Goal: Use online tool/utility: Utilize a website feature to perform a specific function

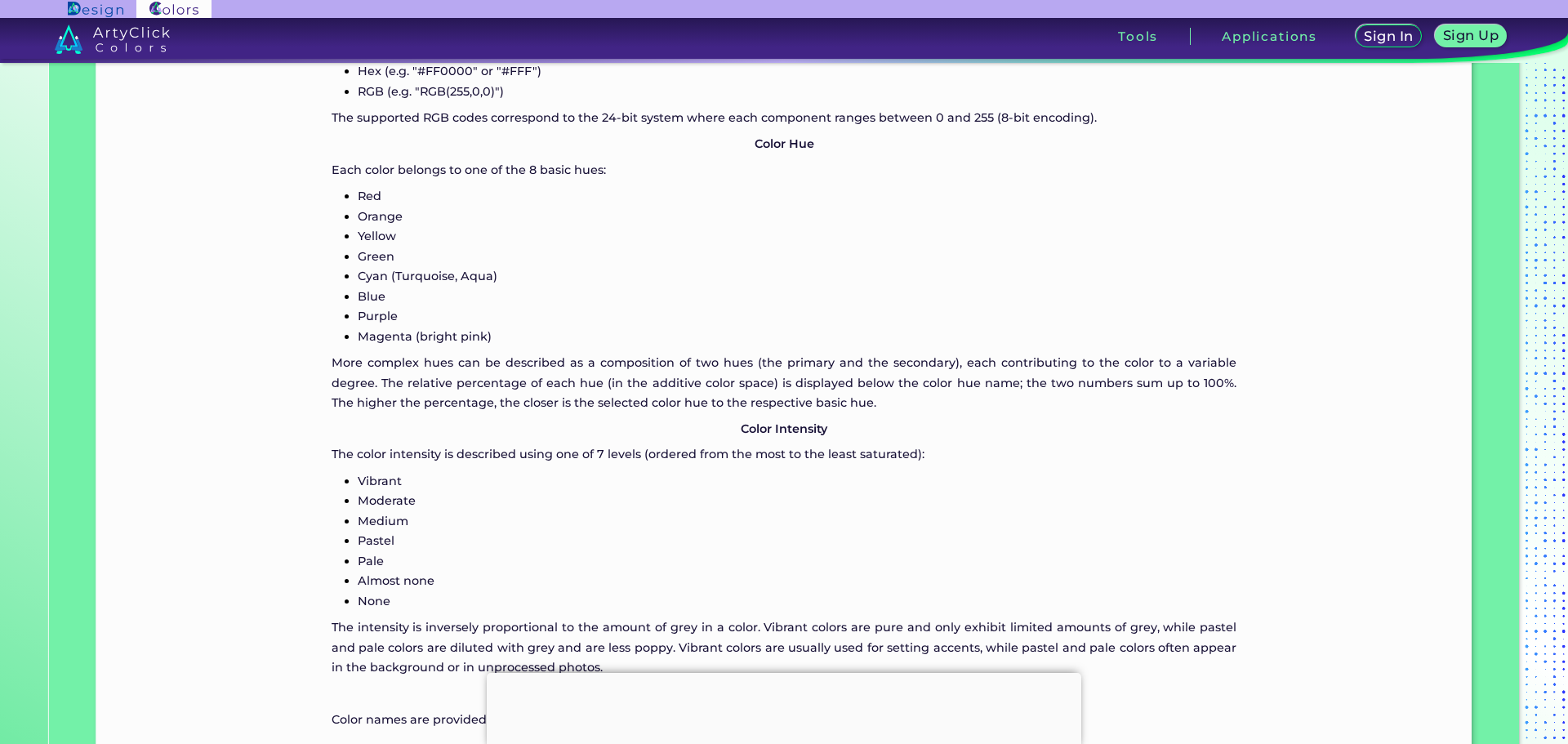
scroll to position [1741, 0]
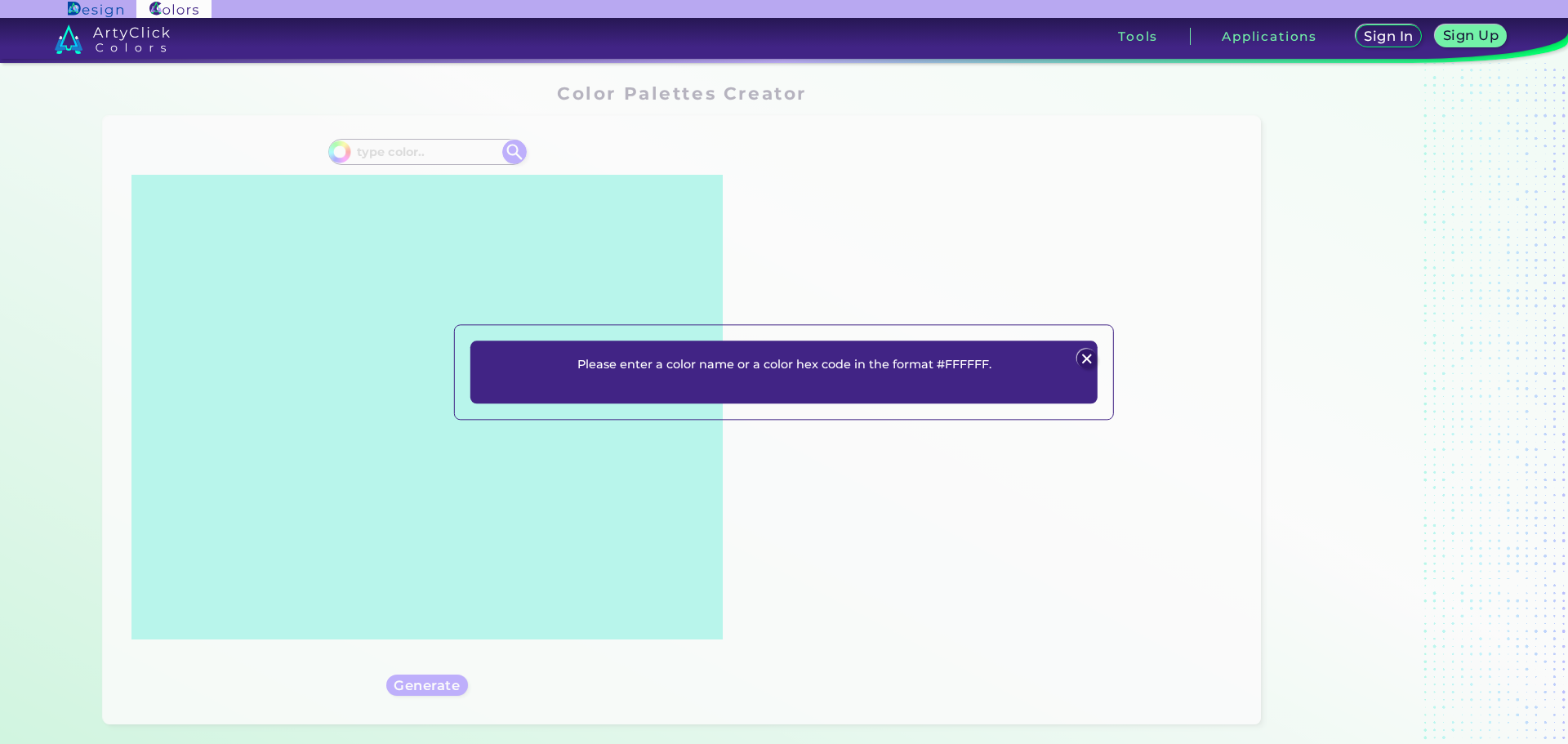
scroll to position [109, 0]
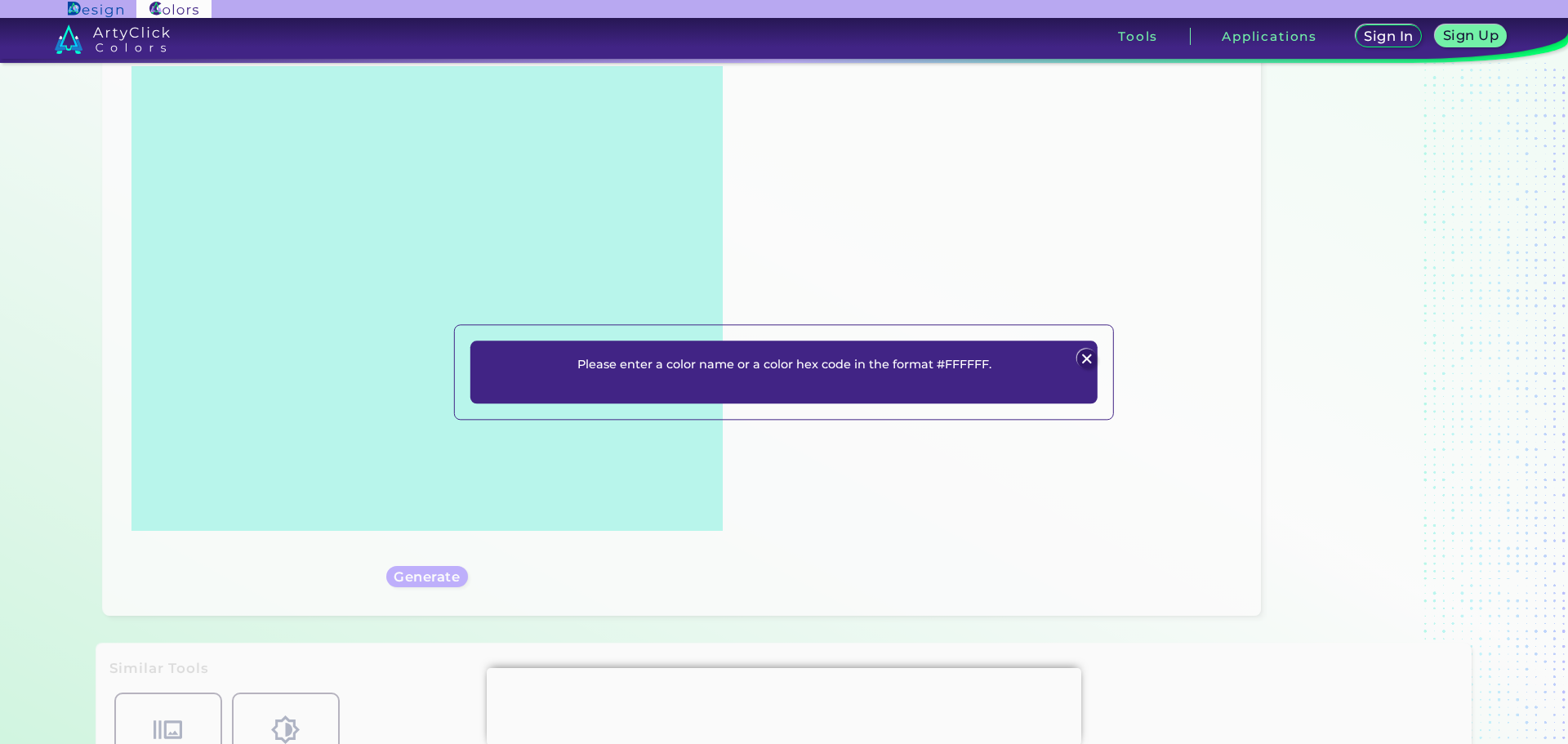
click at [1084, 356] on img at bounding box center [1086, 359] width 20 height 20
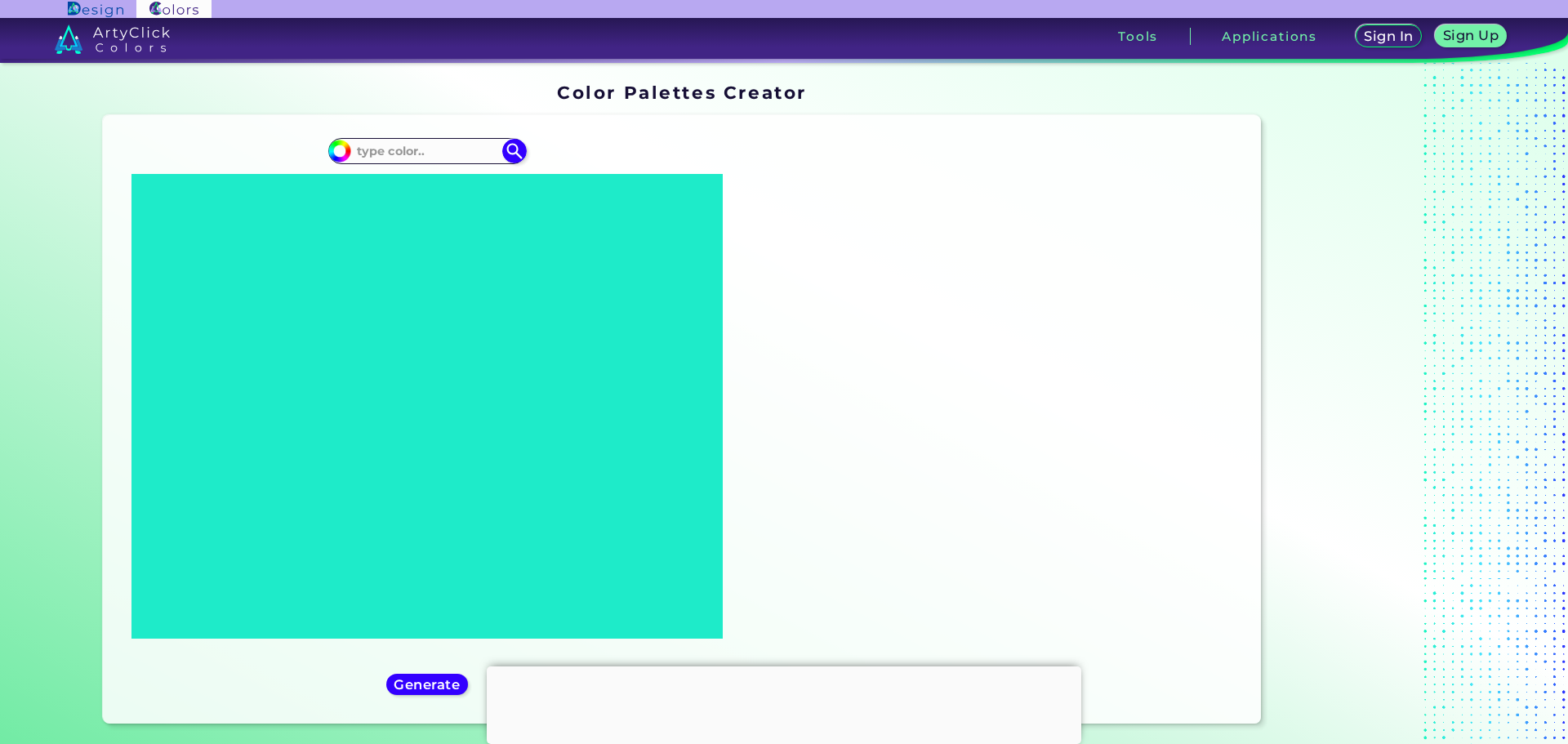
scroll to position [0, 0]
click at [470, 159] on input at bounding box center [427, 151] width 151 height 22
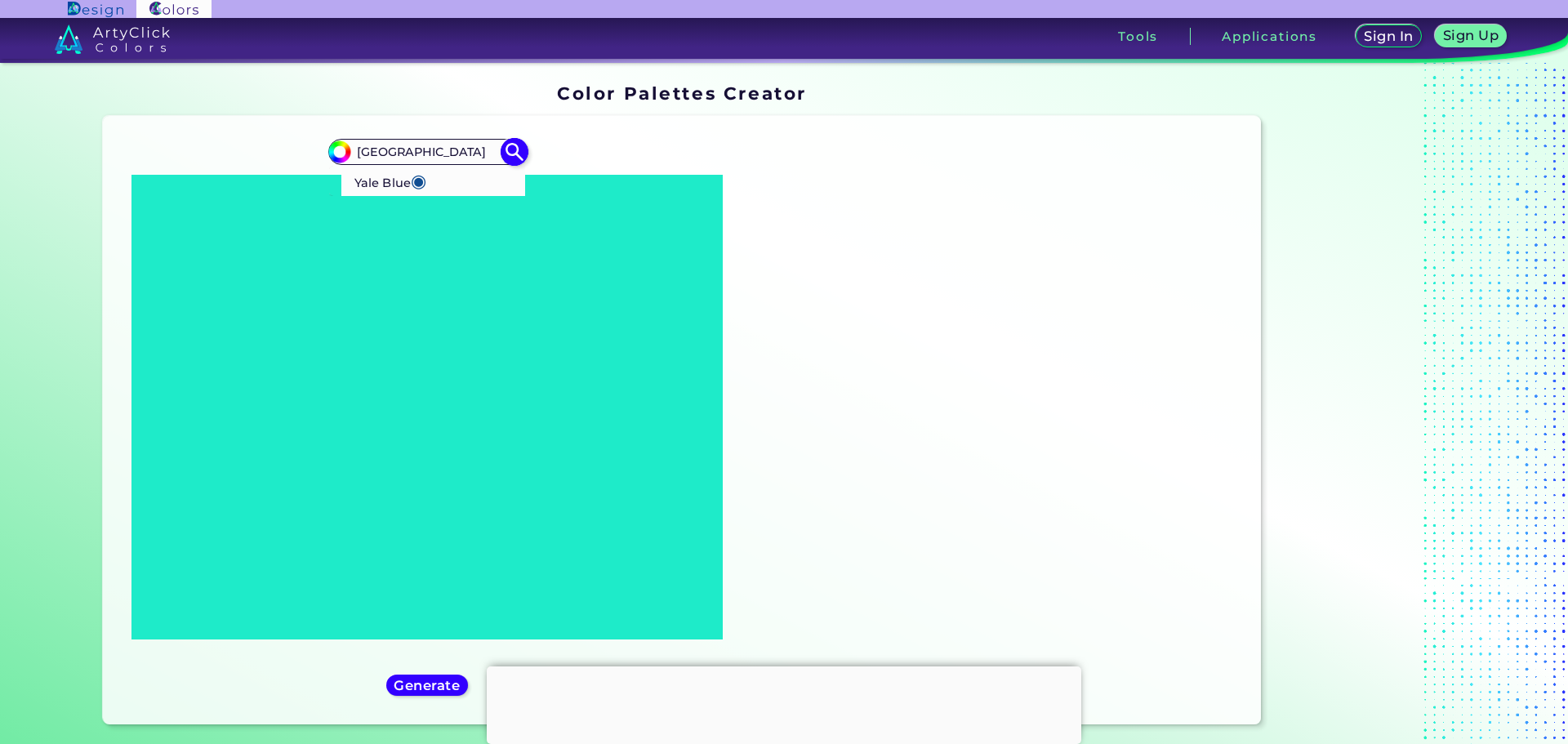
type input "[GEOGRAPHIC_DATA]"
click at [459, 189] on li "Yale Blue ◉" at bounding box center [434, 180] width 183 height 31
type input "#0f4d92"
type input "#0F4D92"
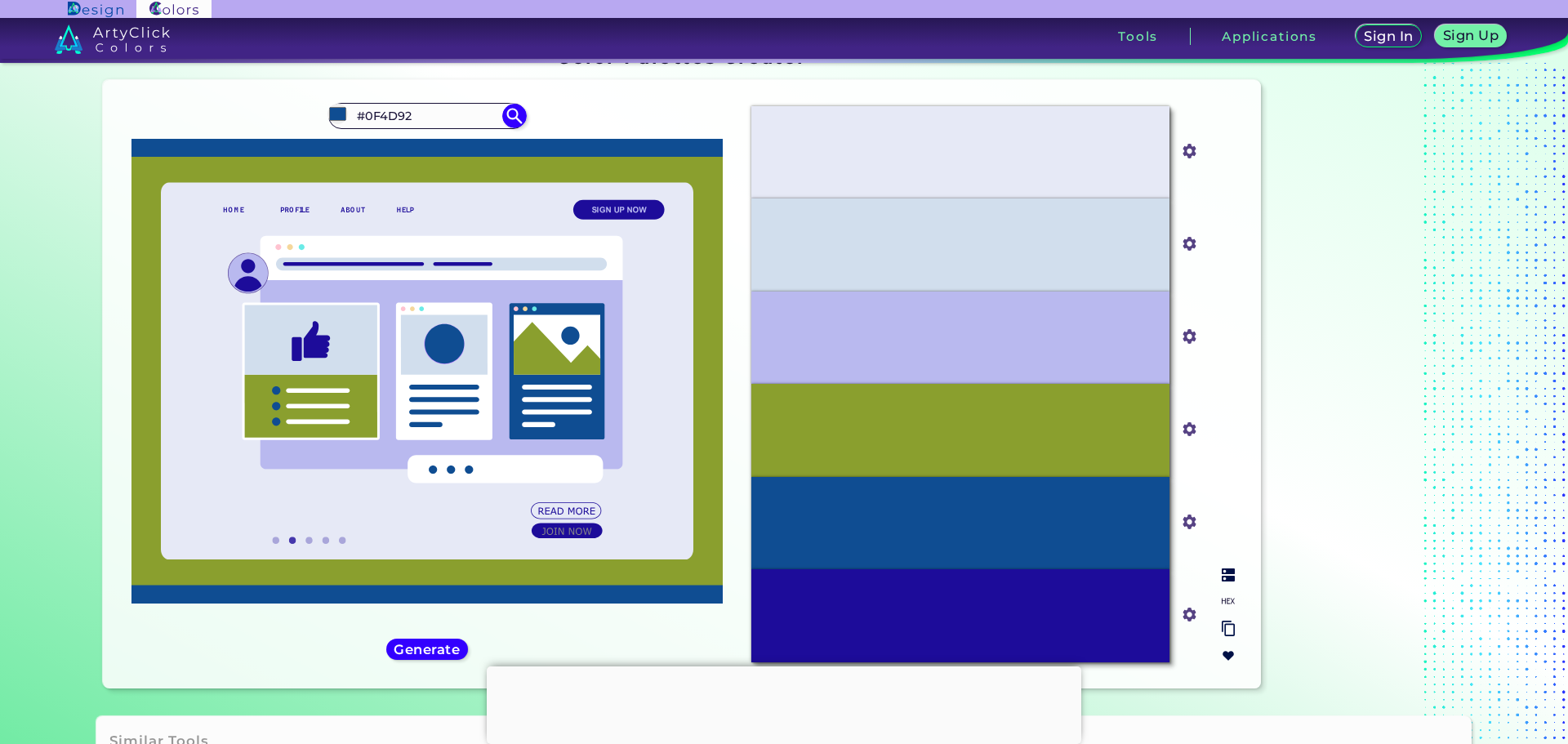
scroll to position [54, 0]
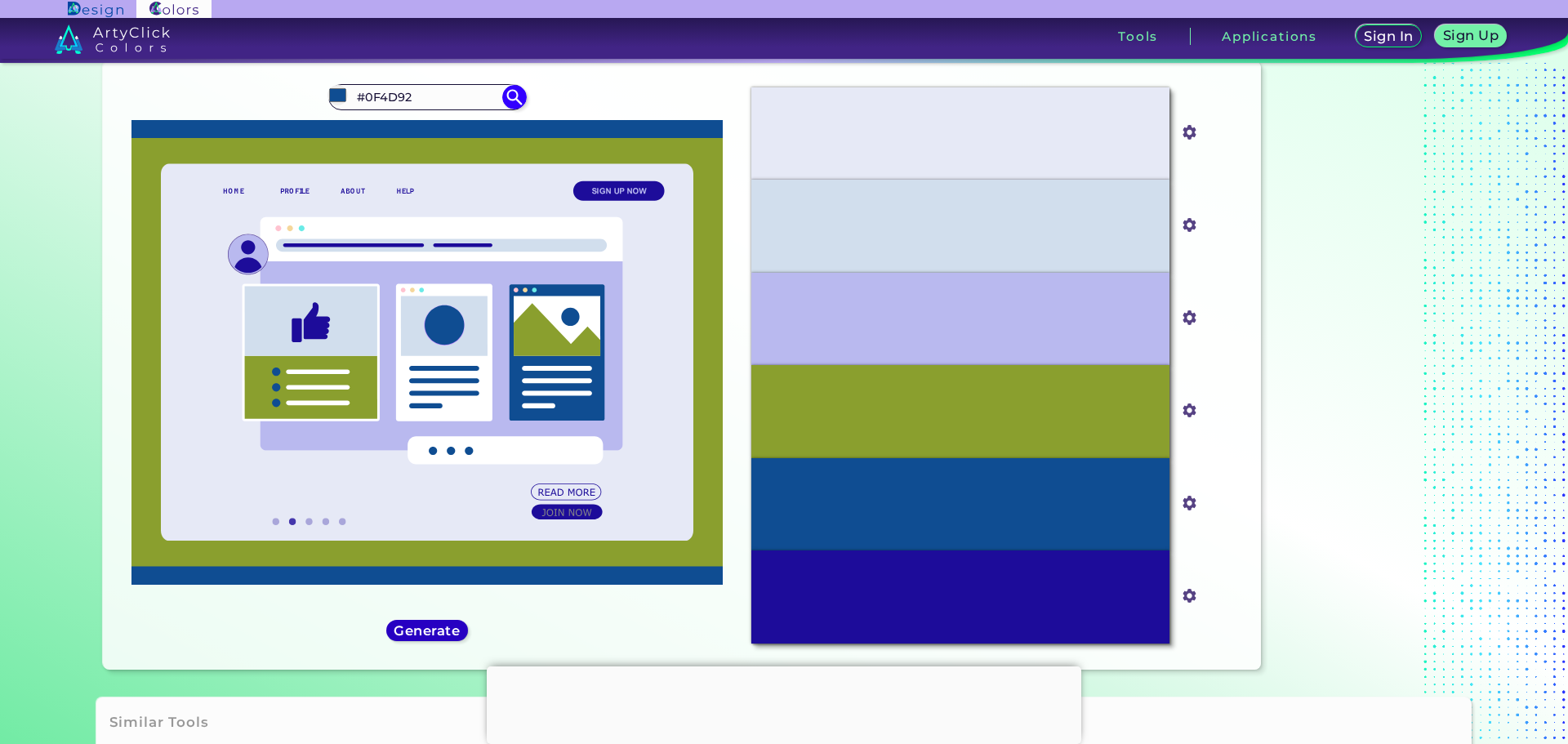
click at [454, 631] on h5 "Generate" at bounding box center [427, 629] width 66 height 13
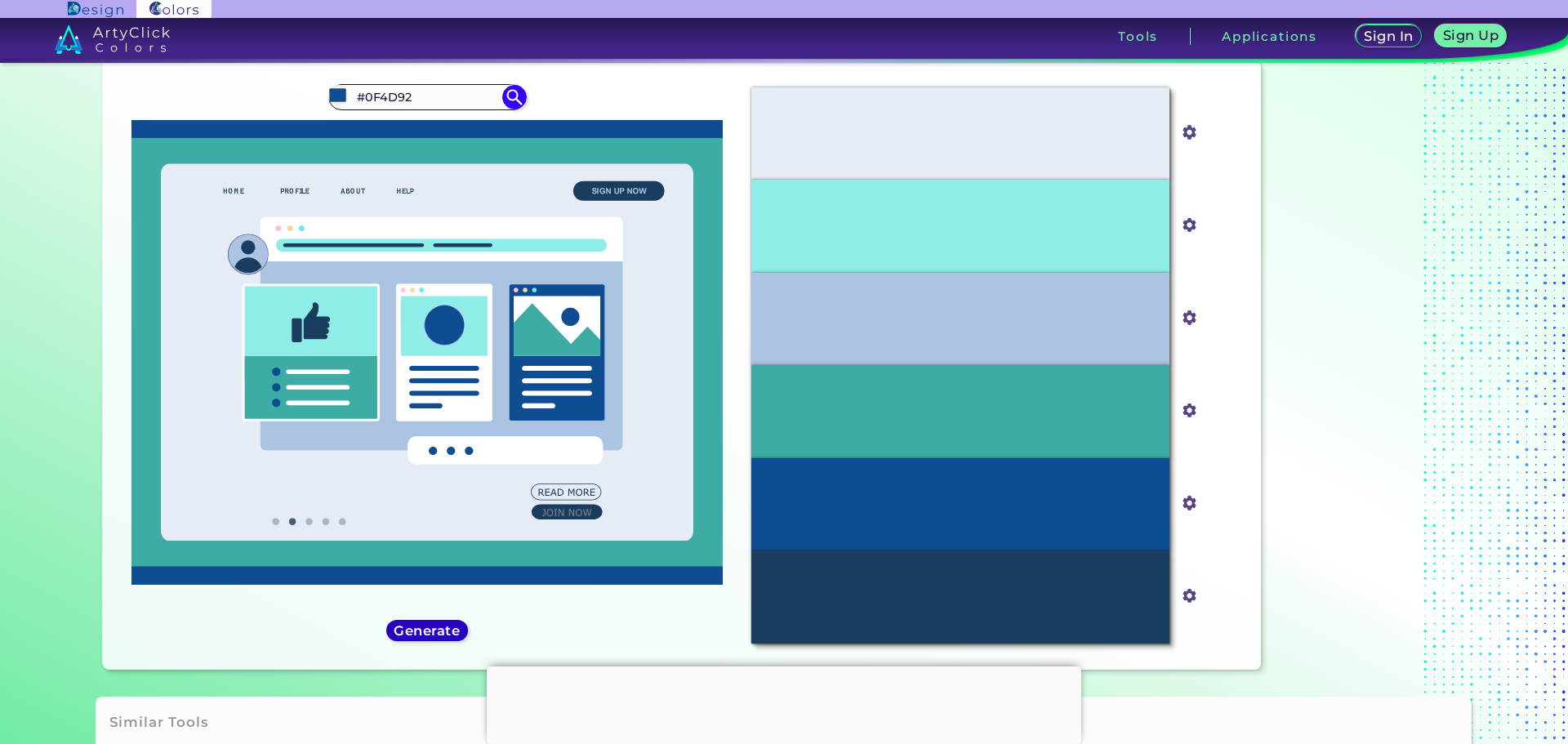
click at [454, 631] on h5 "Generate" at bounding box center [428, 629] width 69 height 14
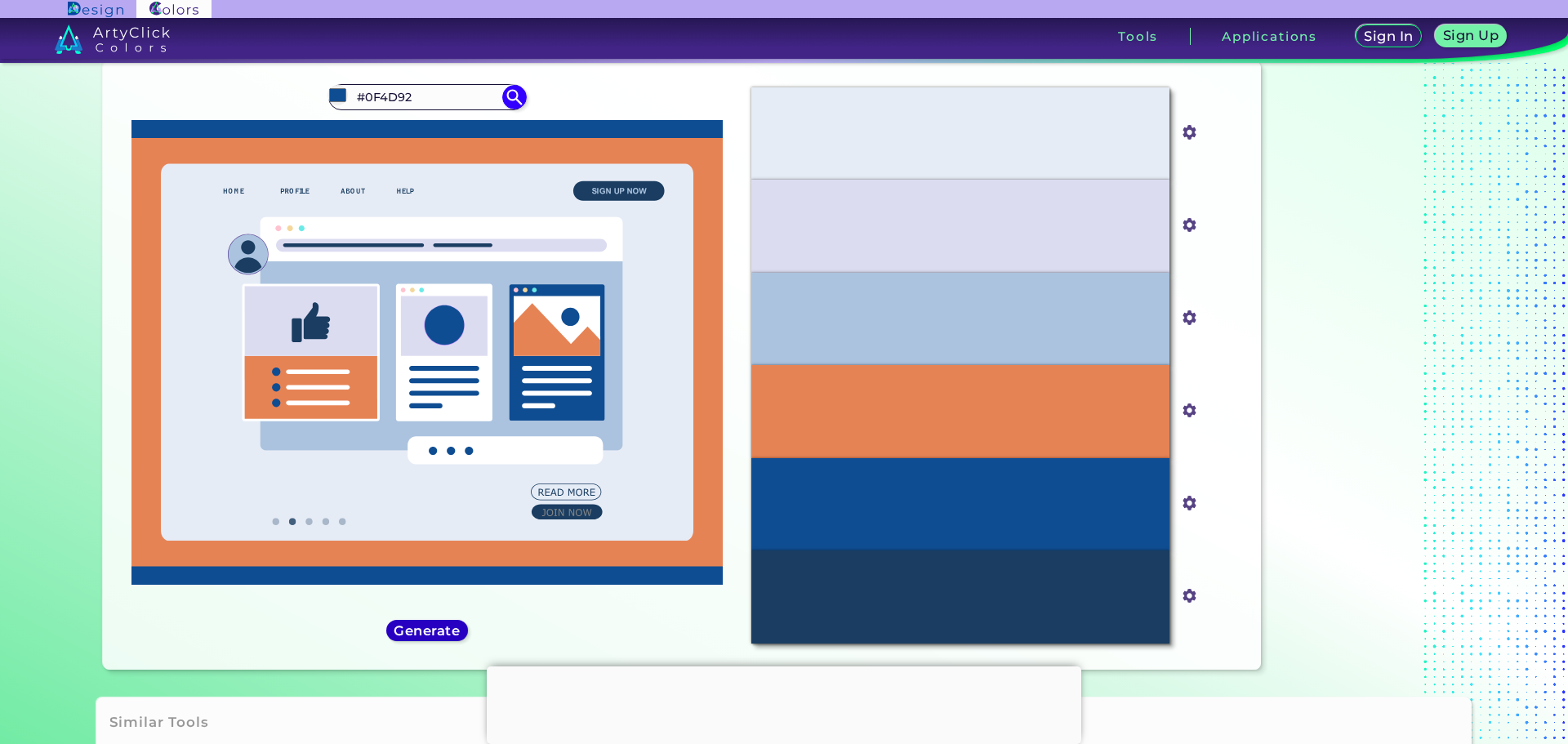
click at [454, 631] on h5 "Generate" at bounding box center [427, 629] width 68 height 14
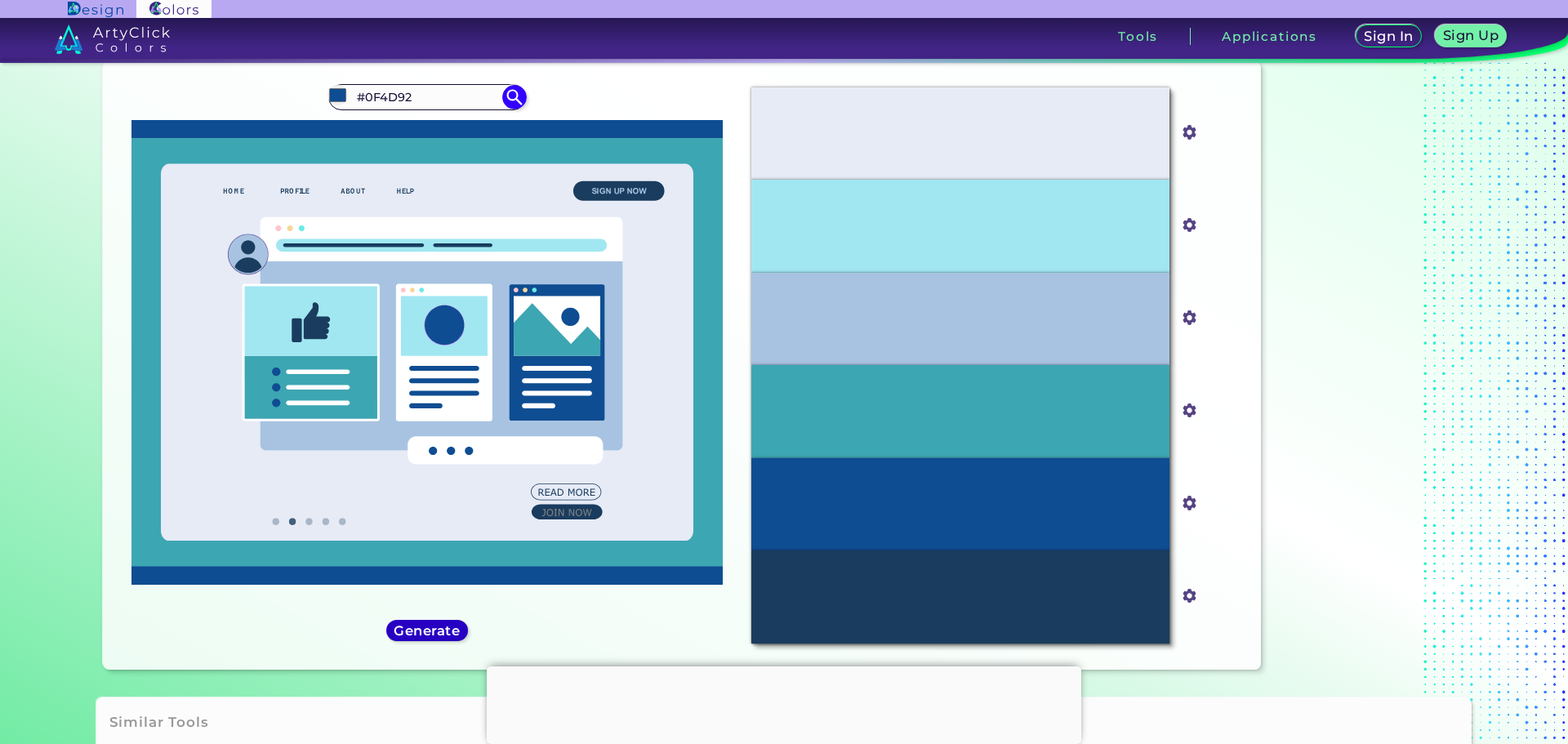
click at [454, 631] on h5 "Generate" at bounding box center [427, 629] width 68 height 14
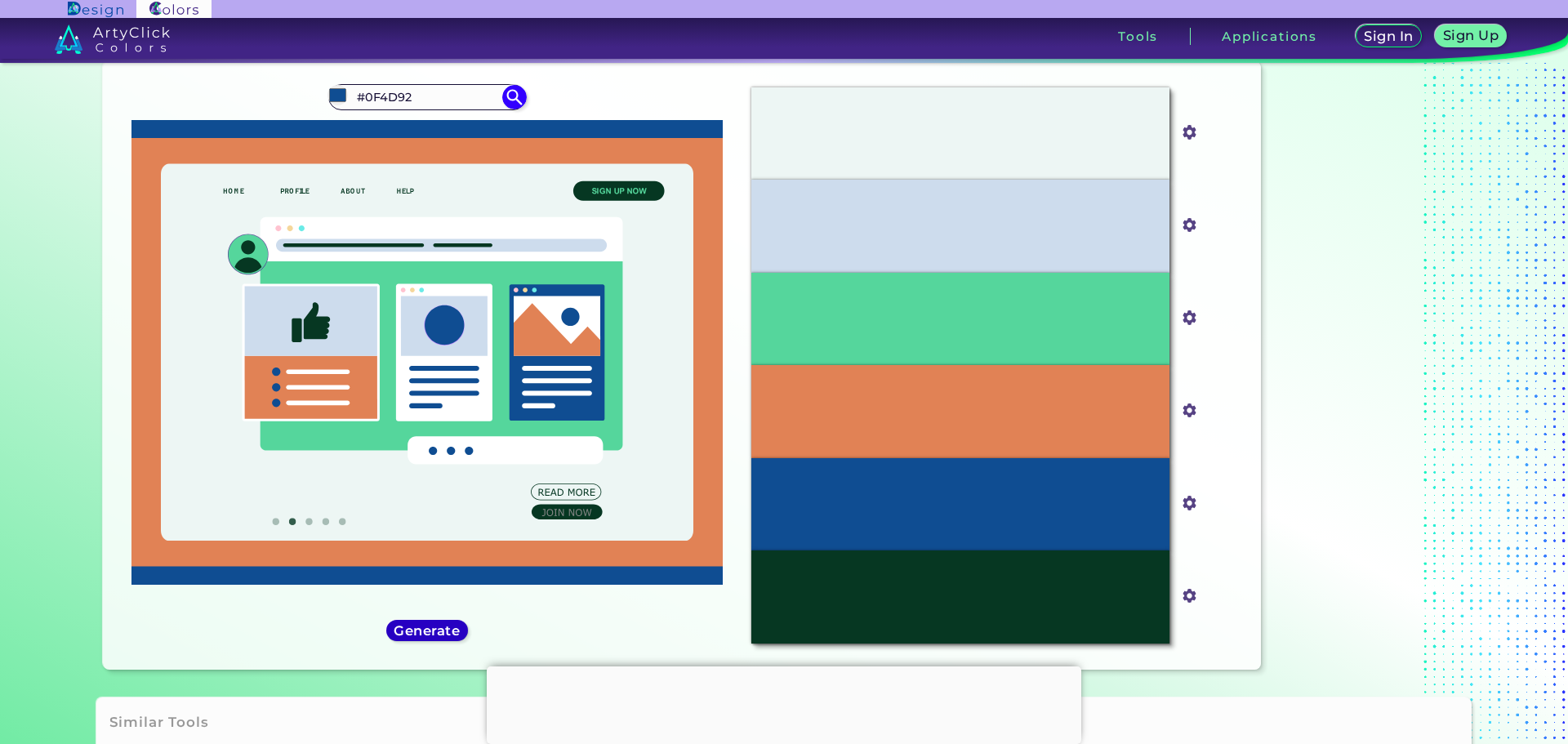
click at [454, 631] on h5 "Generate" at bounding box center [427, 629] width 66 height 13
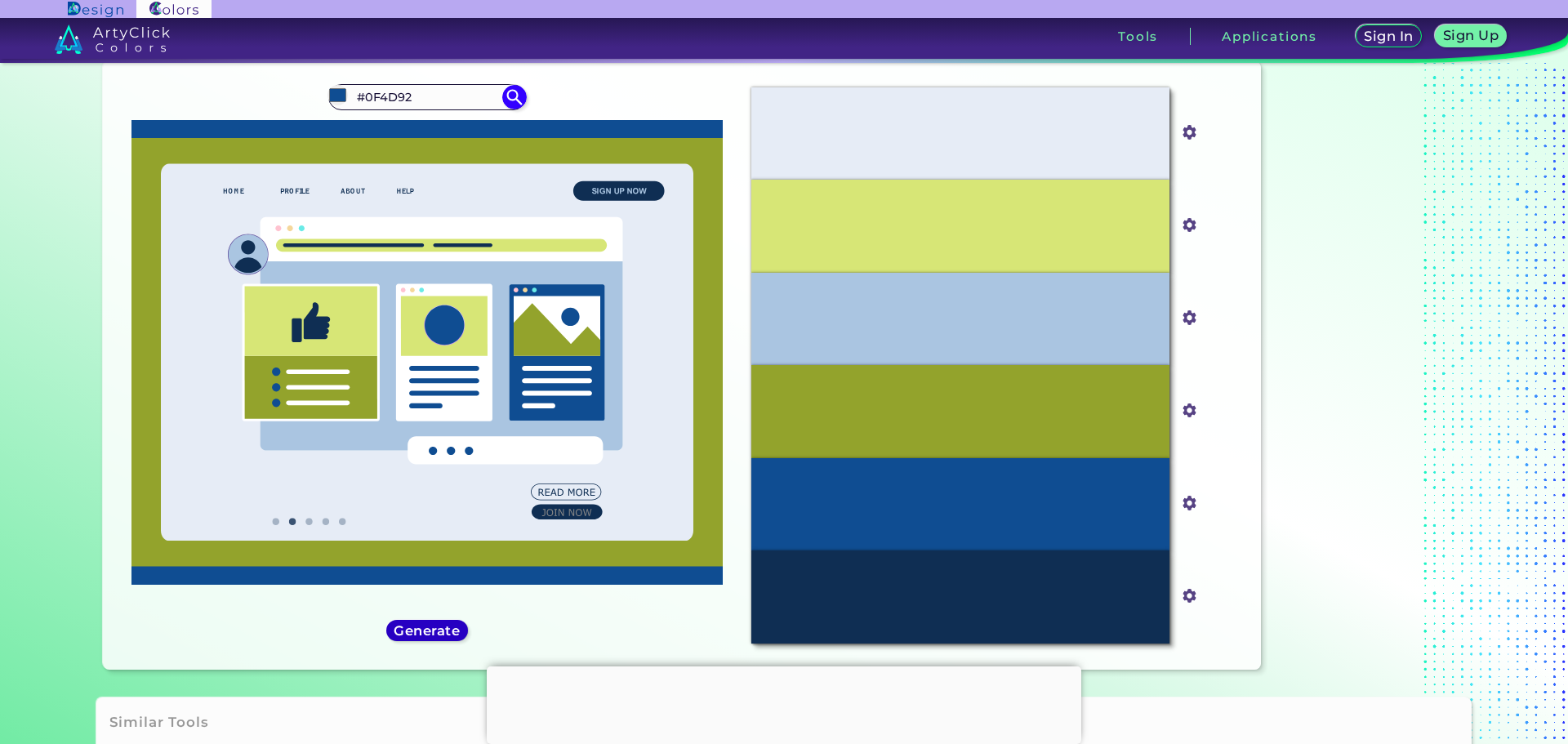
click at [454, 631] on h5 "Generate" at bounding box center [427, 629] width 66 height 13
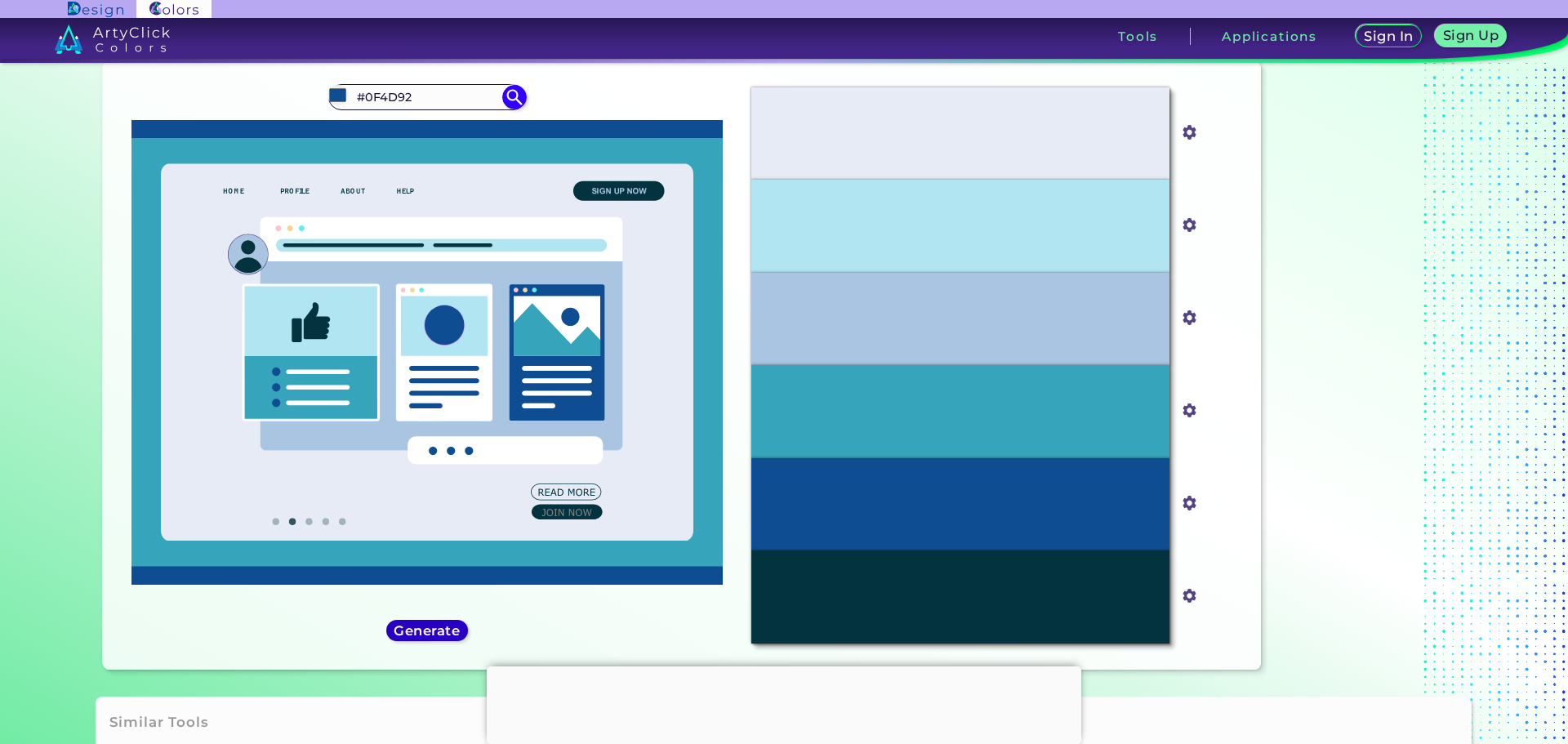
click at [455, 636] on h5 "Generate" at bounding box center [427, 629] width 66 height 13
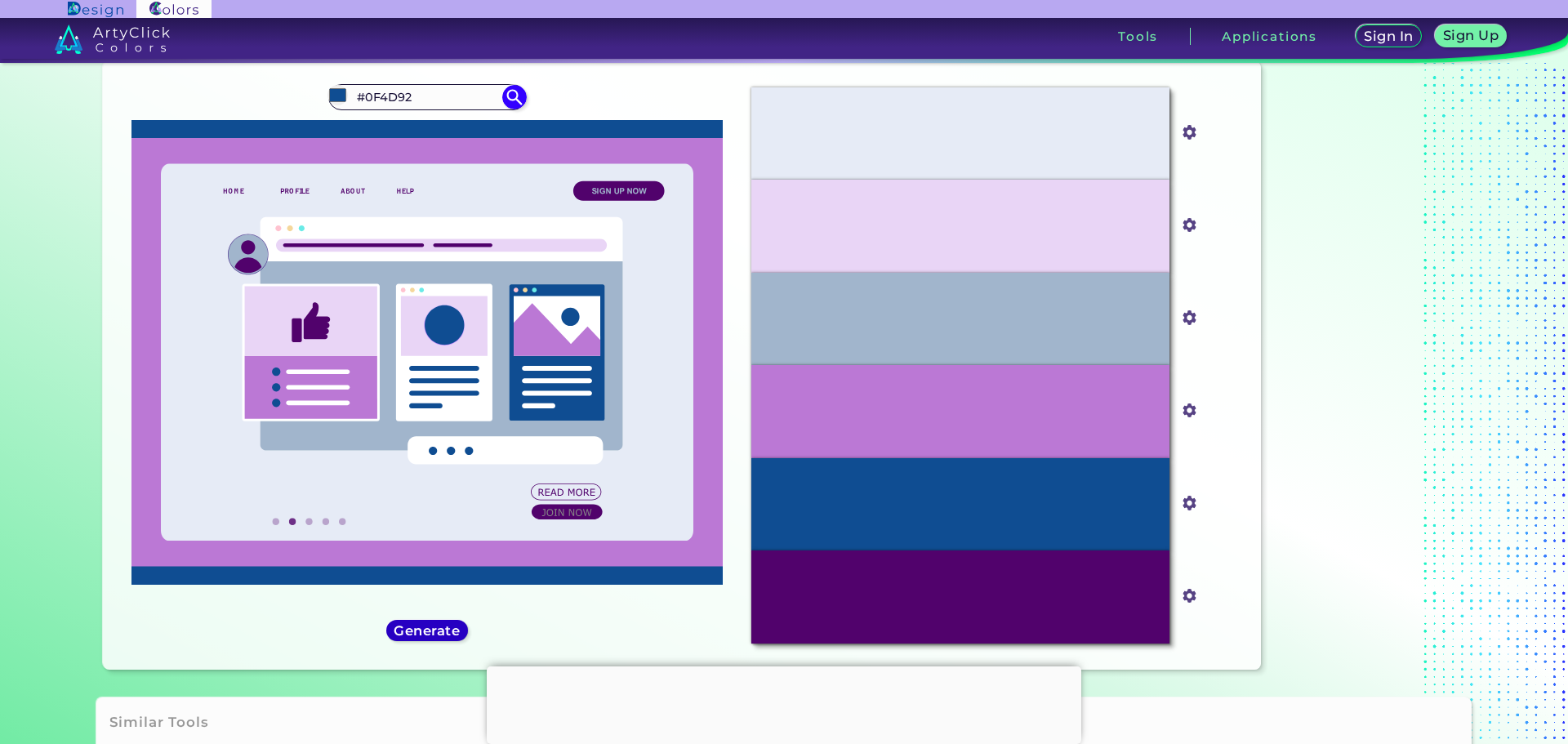
click at [455, 636] on h5 "Generate" at bounding box center [427, 629] width 63 height 13
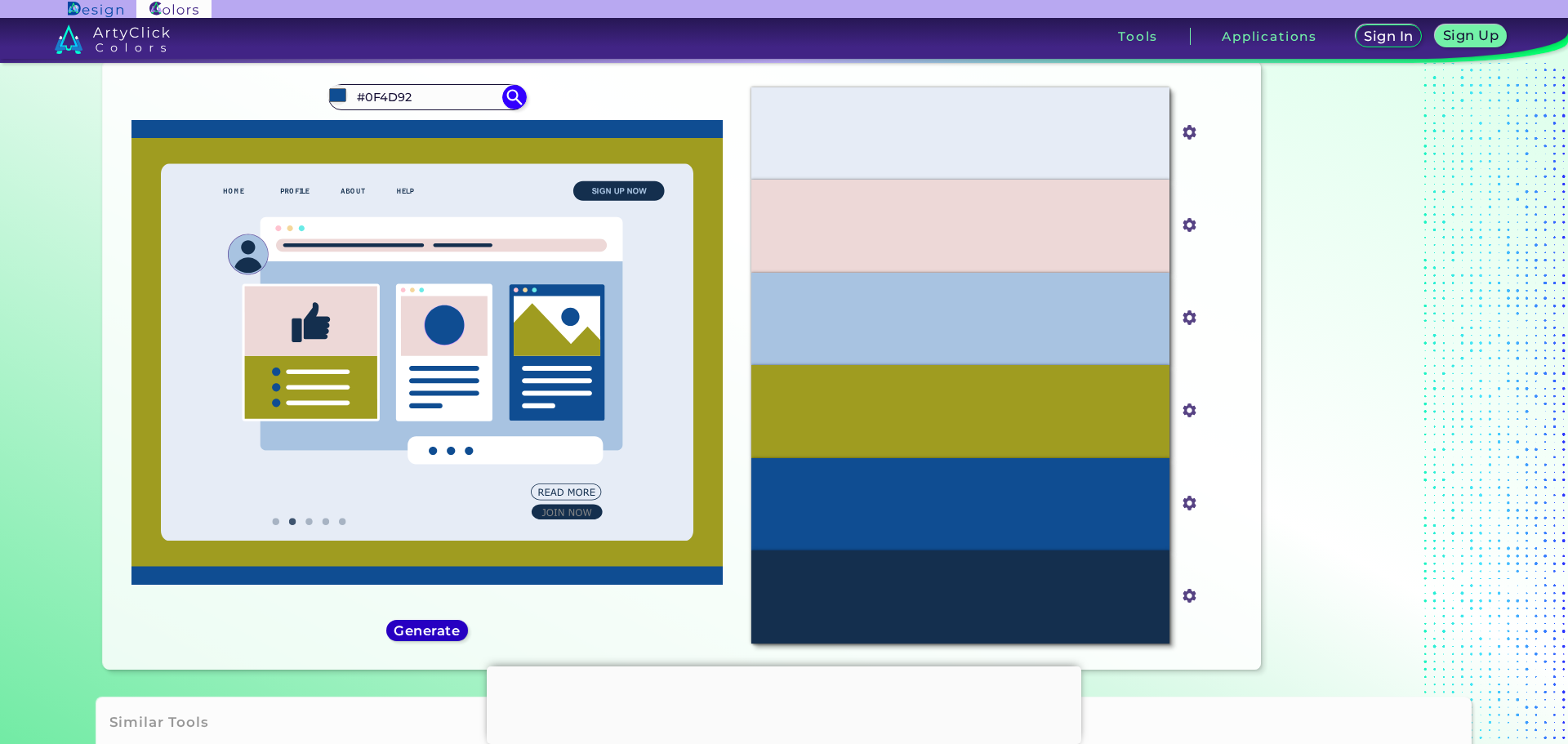
click at [455, 636] on h5 "Generate" at bounding box center [427, 629] width 66 height 14
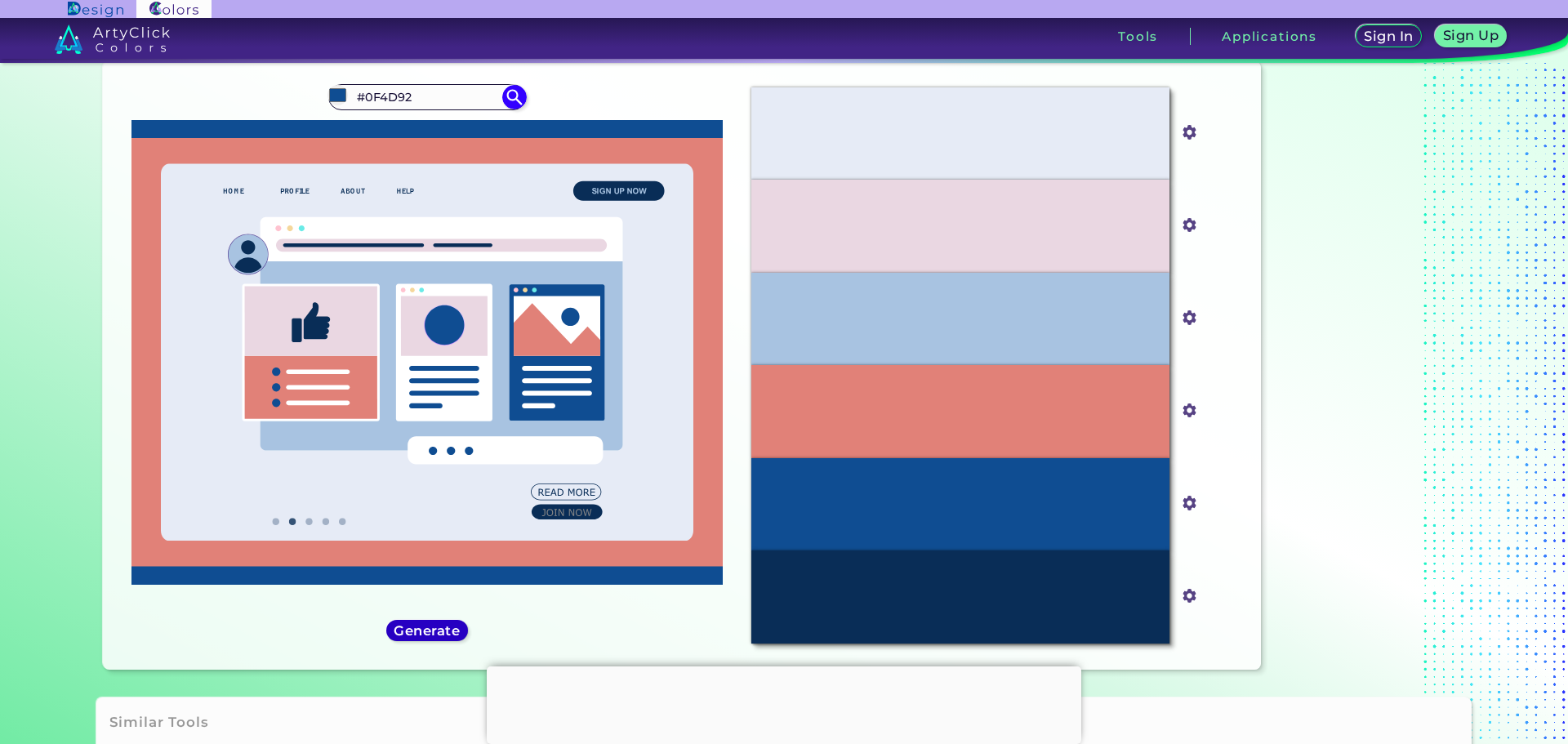
click at [455, 636] on h5 "Generate" at bounding box center [427, 629] width 66 height 13
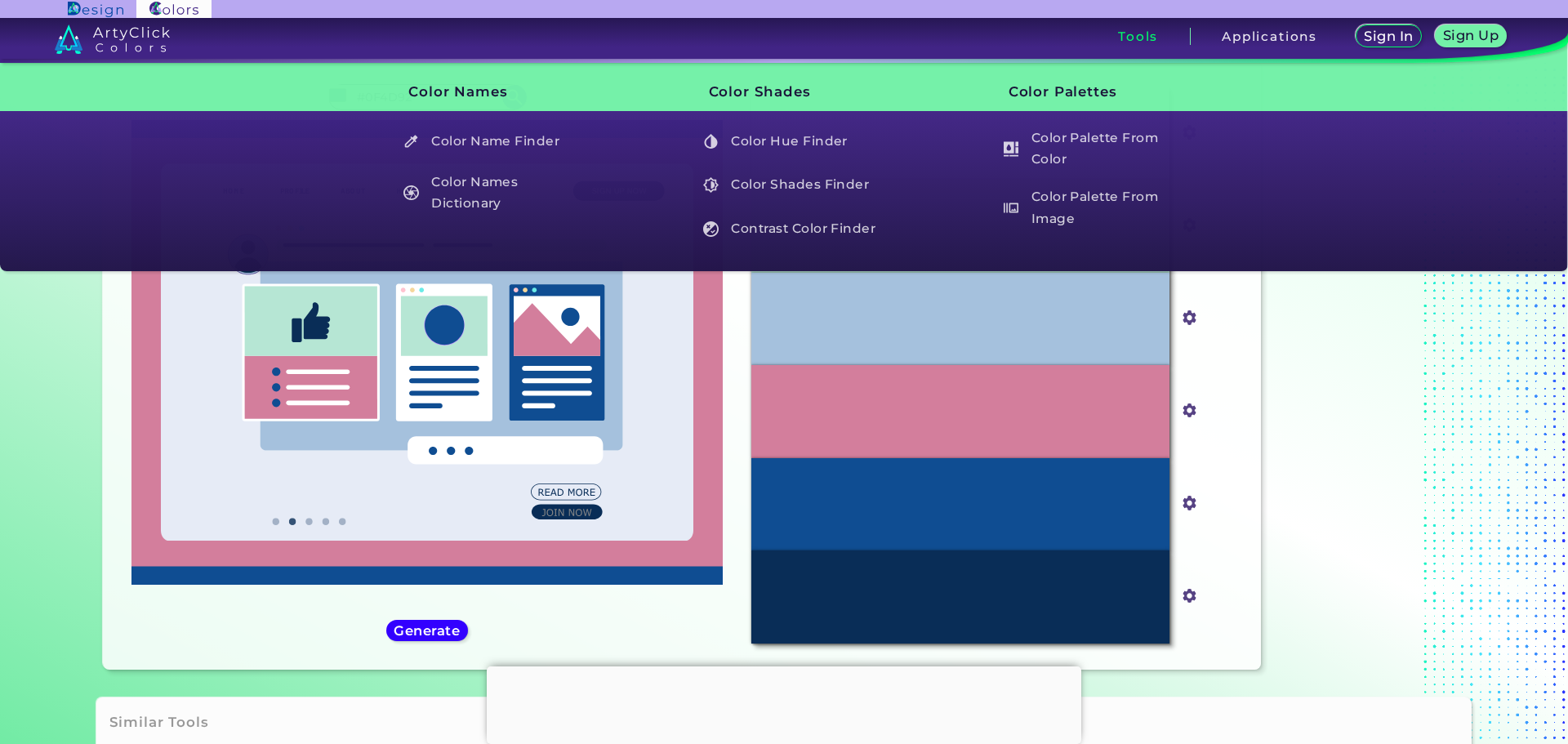
click at [1141, 31] on h3 "Tools" at bounding box center [1137, 37] width 40 height 12
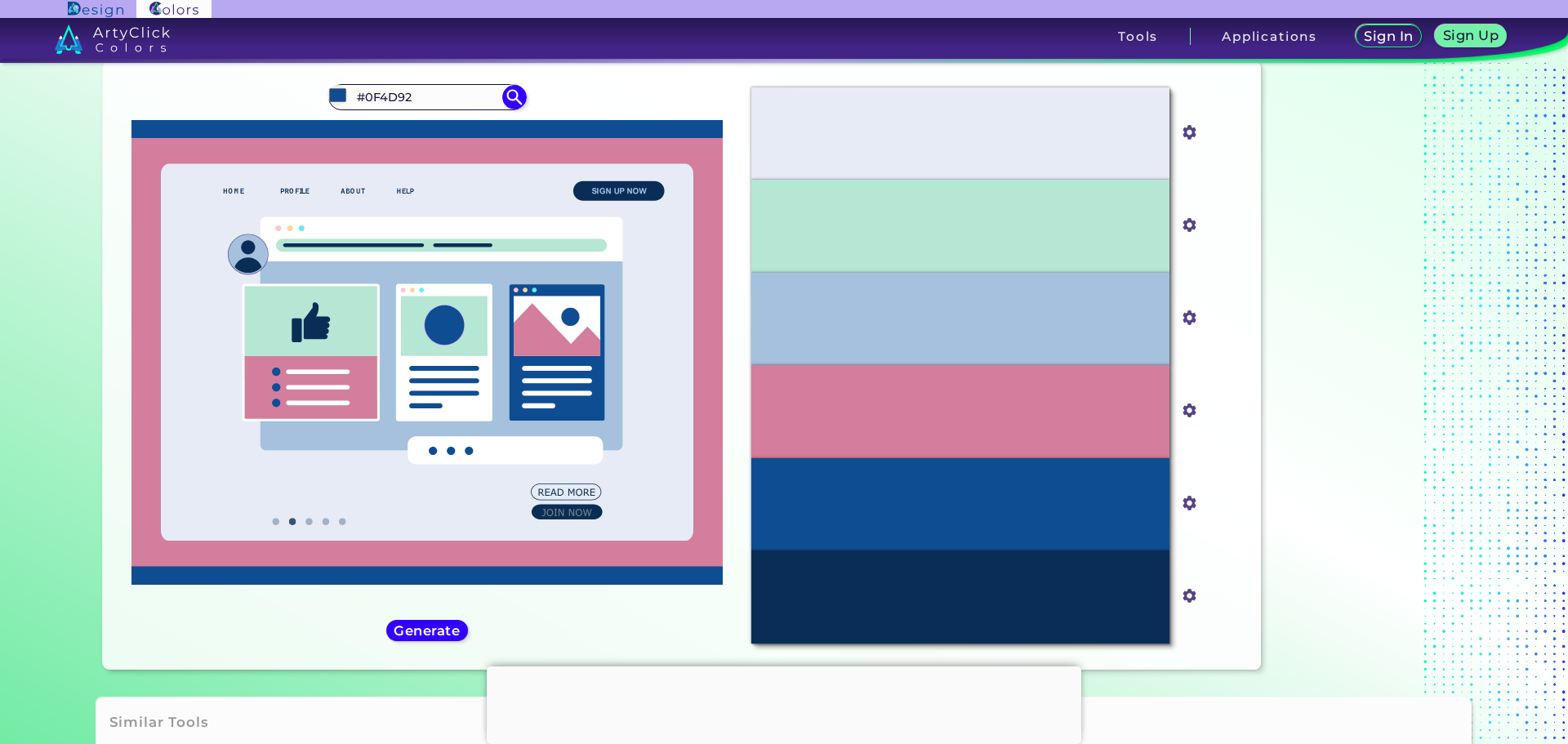
click at [626, 640] on div "#0f4d92 #0F4D92 Yale Blue ◉ Generate Acadia ◉" at bounding box center [427, 365] width 623 height 582
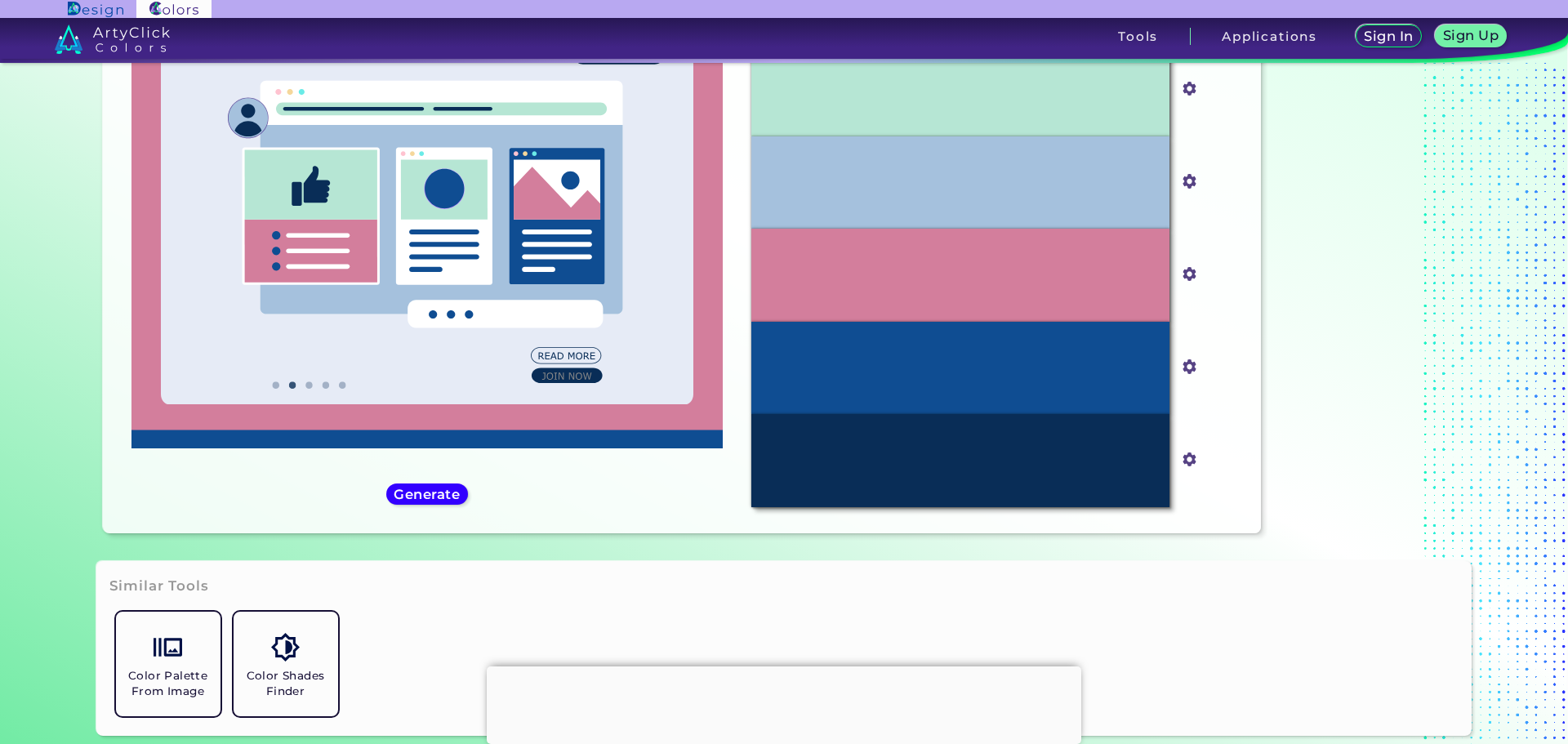
scroll to position [435, 0]
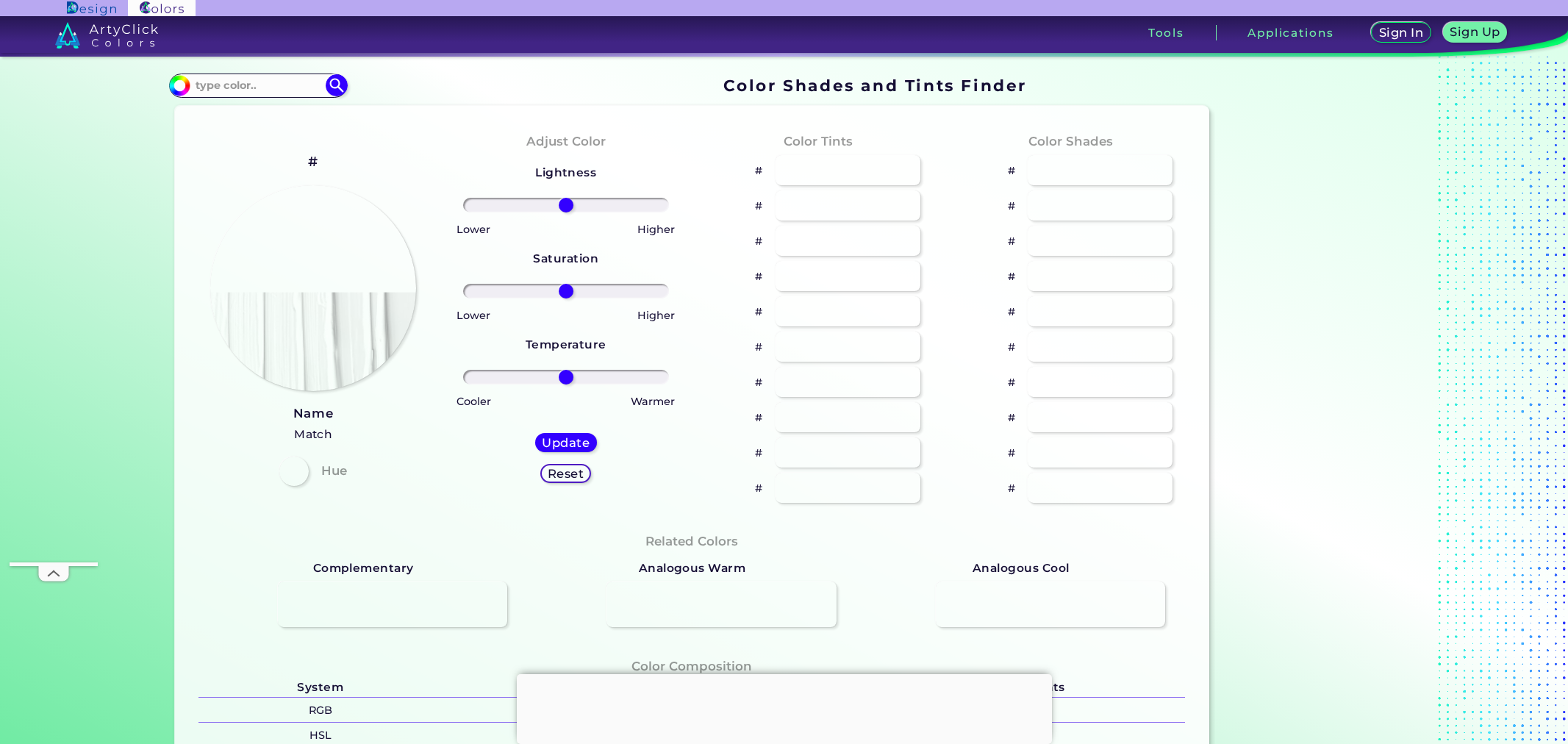
type input "#ff9f00"
